Goal: Information Seeking & Learning: Learn about a topic

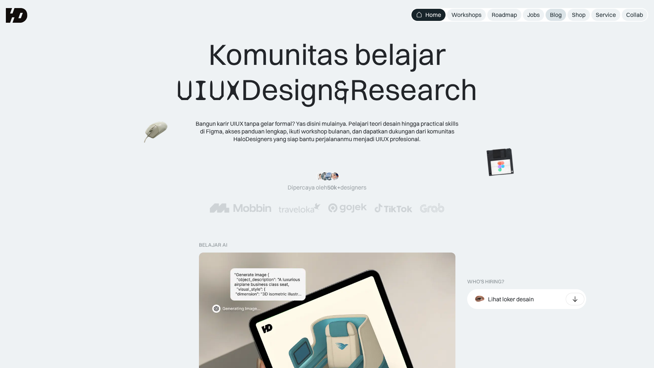
click at [551, 16] on div "Blog" at bounding box center [556, 15] width 12 height 8
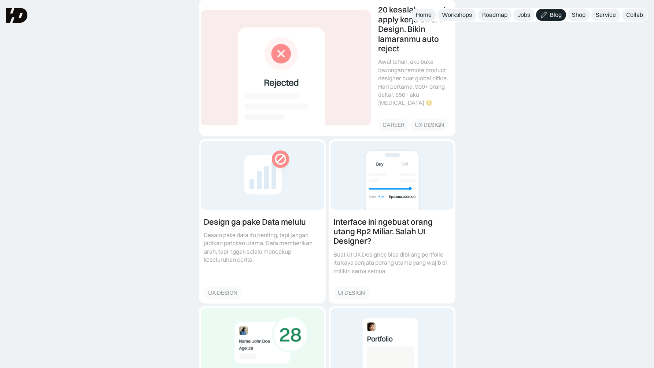
scroll to position [139, 0]
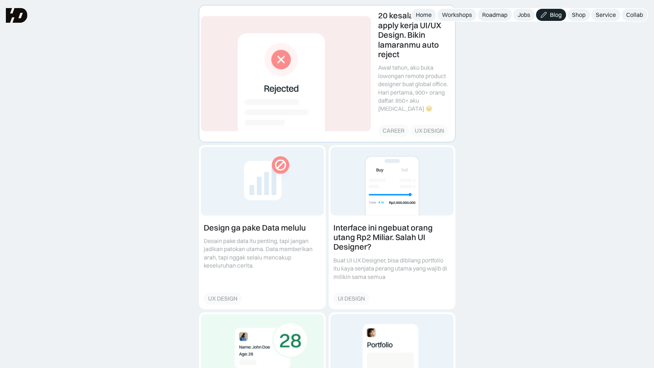
click at [424, 83] on link at bounding box center [327, 73] width 256 height 136
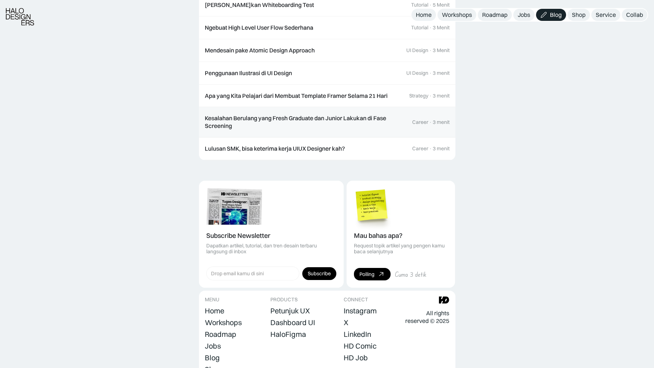
scroll to position [1441, 0]
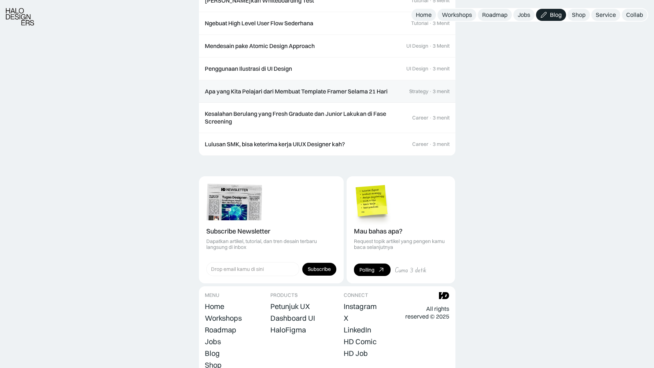
click at [272, 88] on div "Apa yang Kita Pelajari dari Membuat Template Framer Selama 21 Hari" at bounding box center [296, 92] width 183 height 8
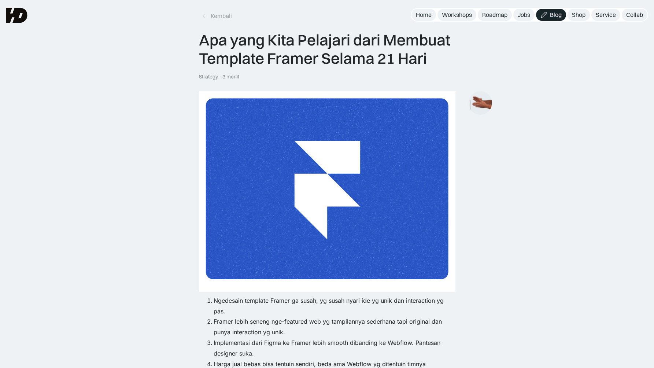
scroll to position [5, 0]
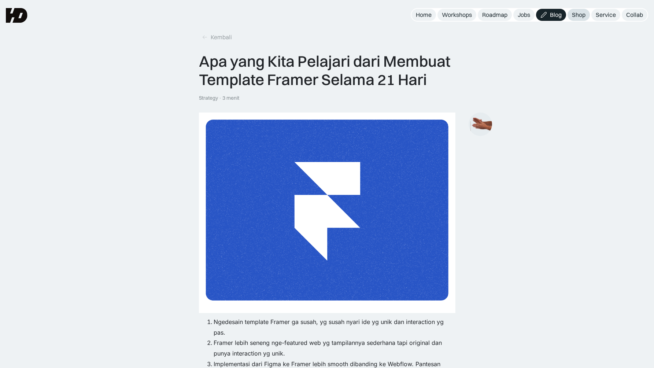
click at [582, 13] on div "Shop" at bounding box center [579, 15] width 14 height 8
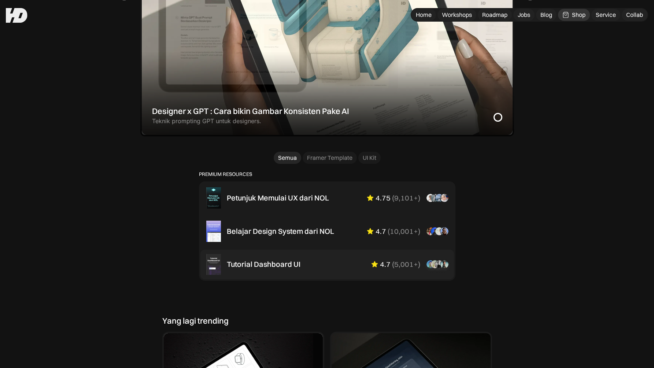
scroll to position [356, 0]
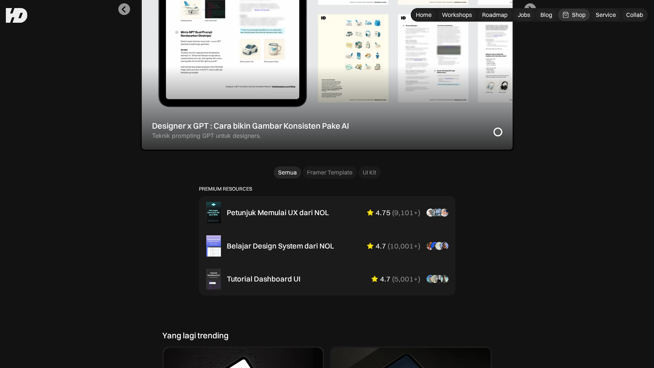
click at [352, 111] on div "1 of 2" at bounding box center [327, 9] width 374 height 283
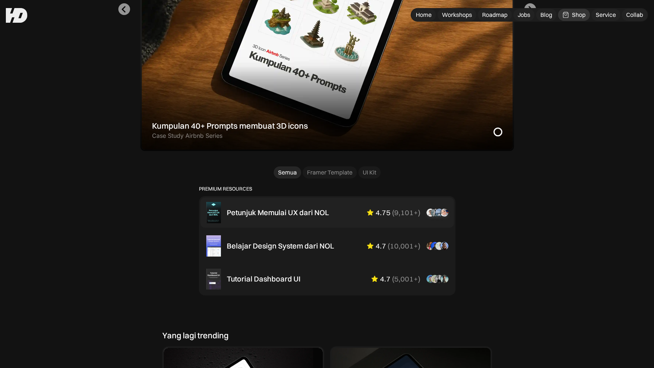
click at [302, 209] on div "Petunjuk Memulai UX dari NOL" at bounding box center [278, 212] width 102 height 9
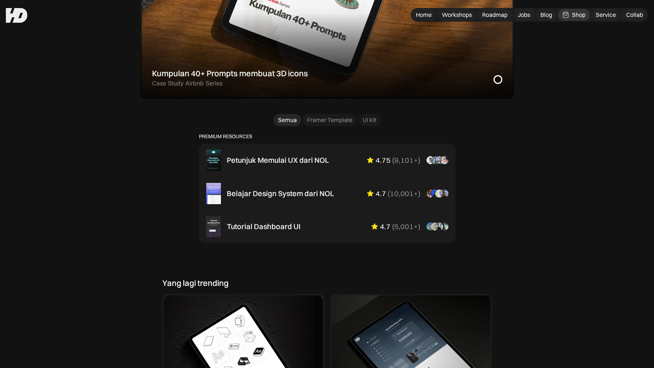
scroll to position [412, 0]
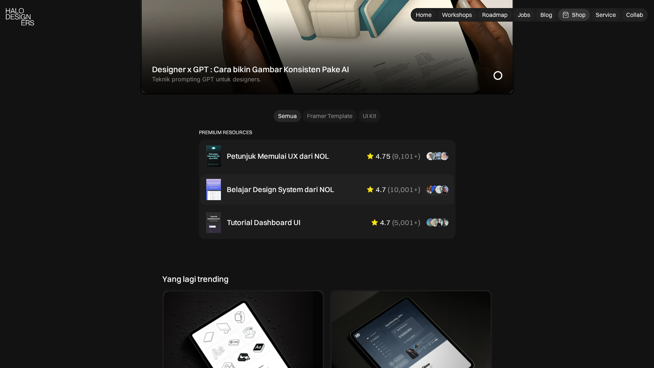
click at [327, 187] on div "Belajar Design System dari NOL" at bounding box center [280, 189] width 107 height 9
click at [304, 222] on div "Tutorial Dashboard UI 4.7 ( 5,001+ ) “Dikasih step-by-step dan keterangan yang …" at bounding box center [337, 222] width 221 height 9
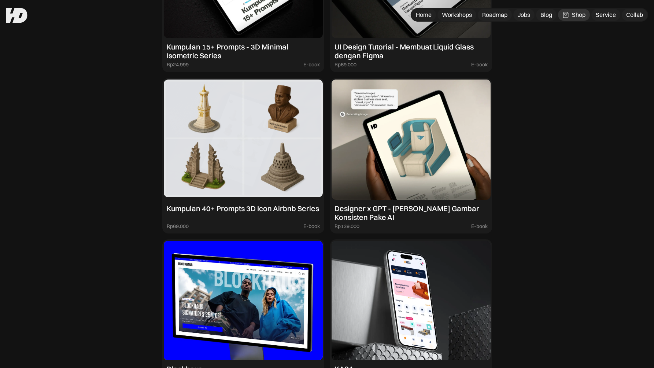
scroll to position [641, 0]
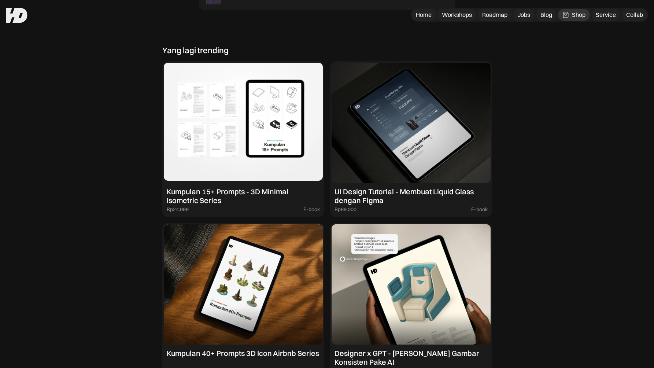
click at [227, 115] on img at bounding box center [243, 123] width 159 height 120
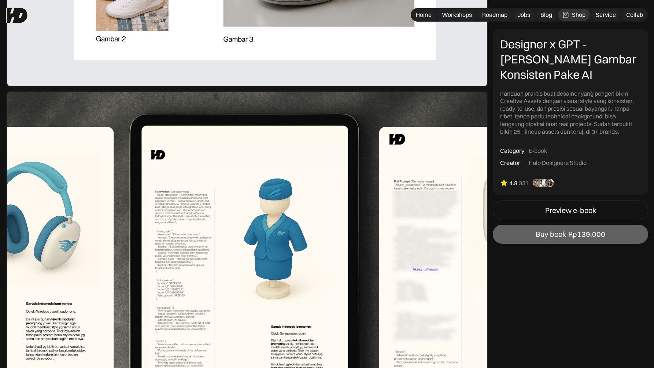
scroll to position [1070, 0]
